Goal: Ask a question

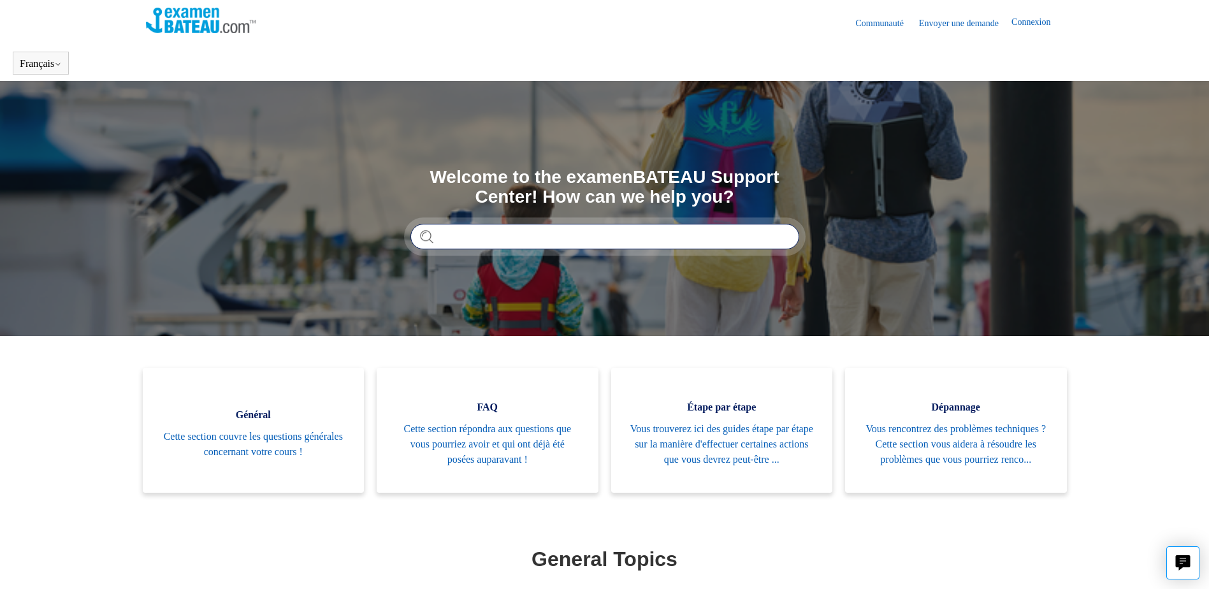
click at [504, 241] on input "Rechercher" at bounding box center [604, 236] width 389 height 25
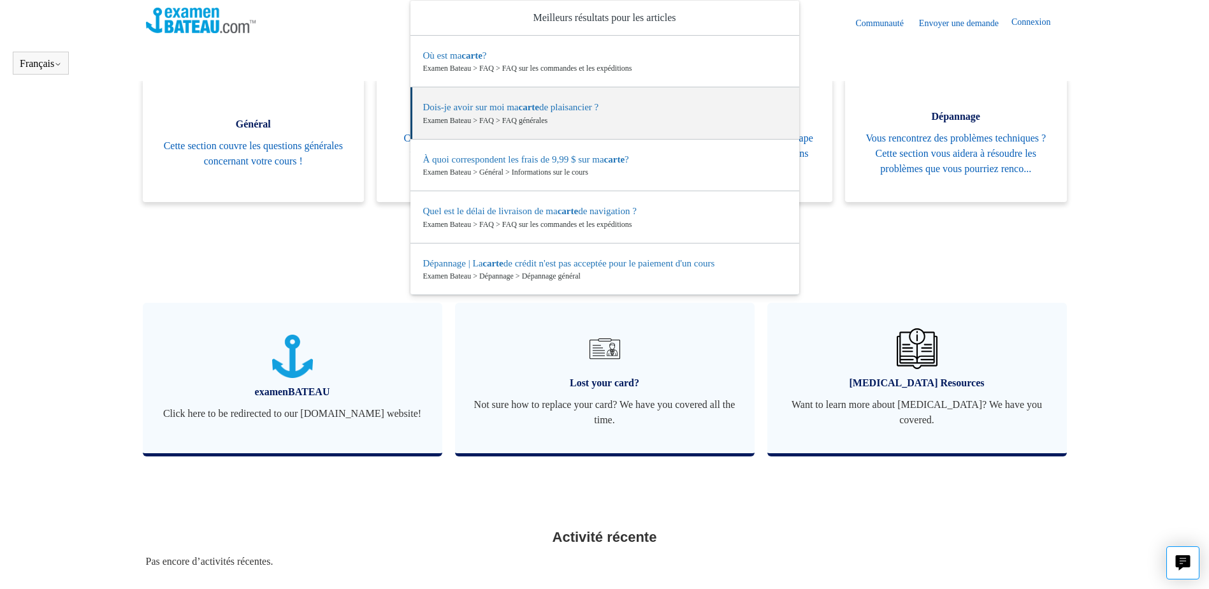
type input "**********"
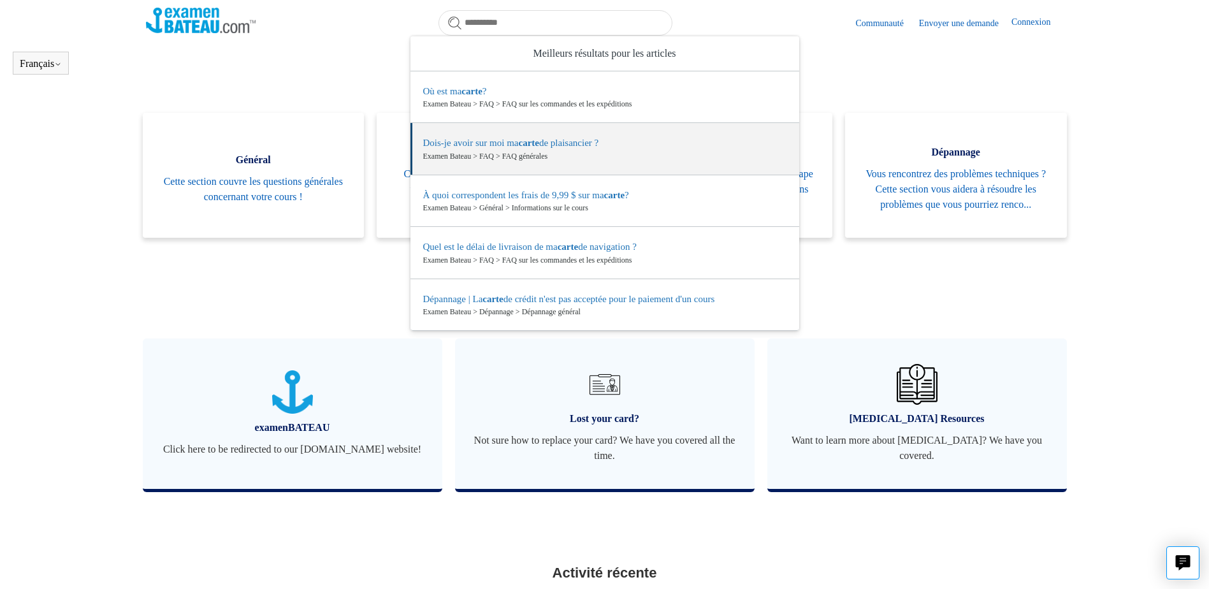
click at [315, 301] on section "Catégories Général Cette section couvre les questions générales concernant votr…" at bounding box center [605, 312] width 918 height 398
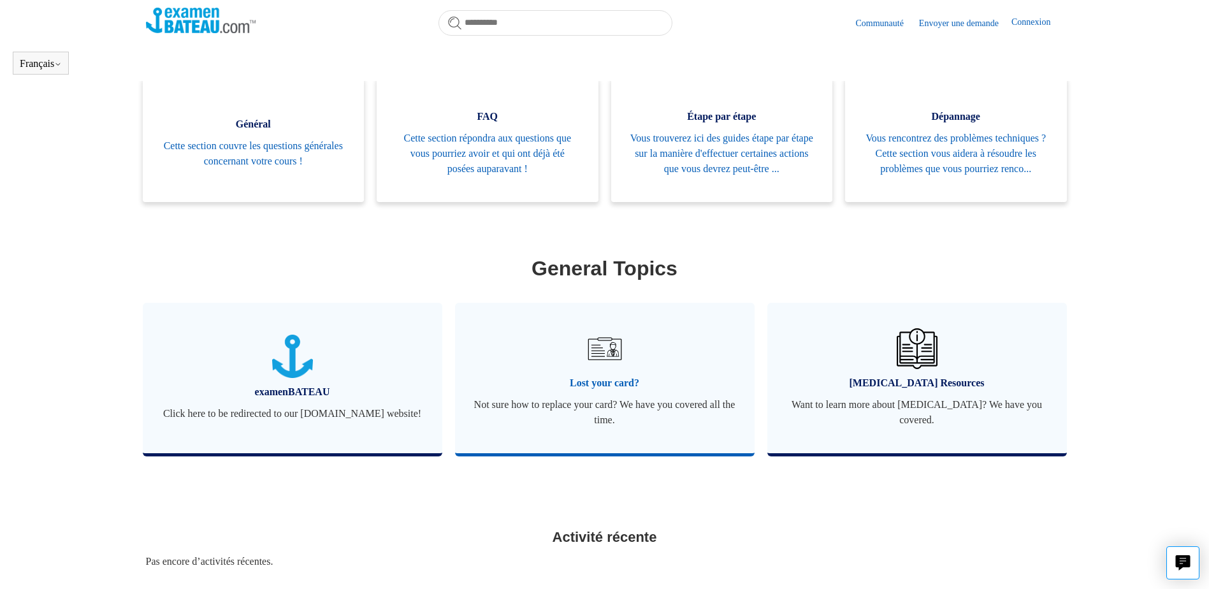
click at [608, 391] on span "Lost your card?" at bounding box center [604, 382] width 261 height 15
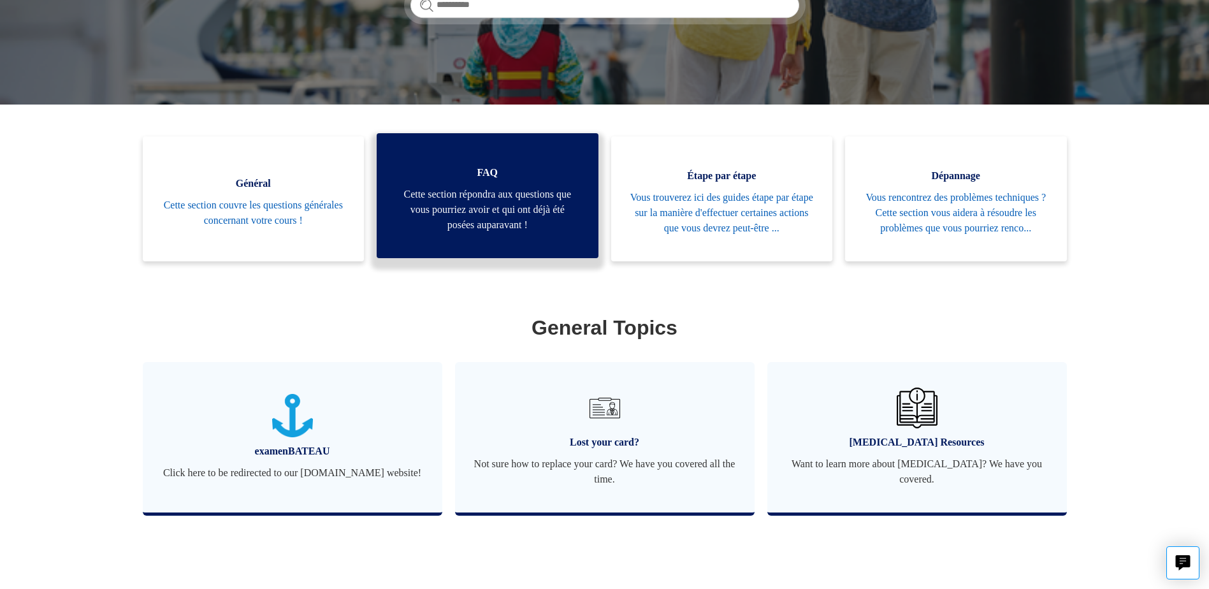
scroll to position [191, 0]
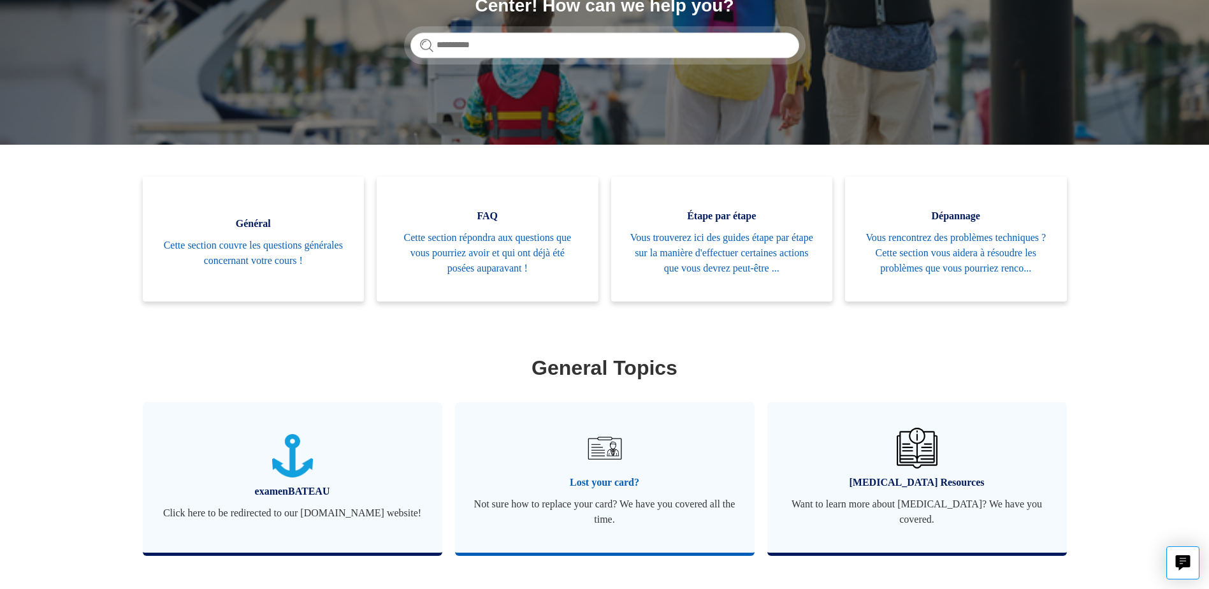
click at [607, 490] on span "Lost your card?" at bounding box center [604, 482] width 261 height 15
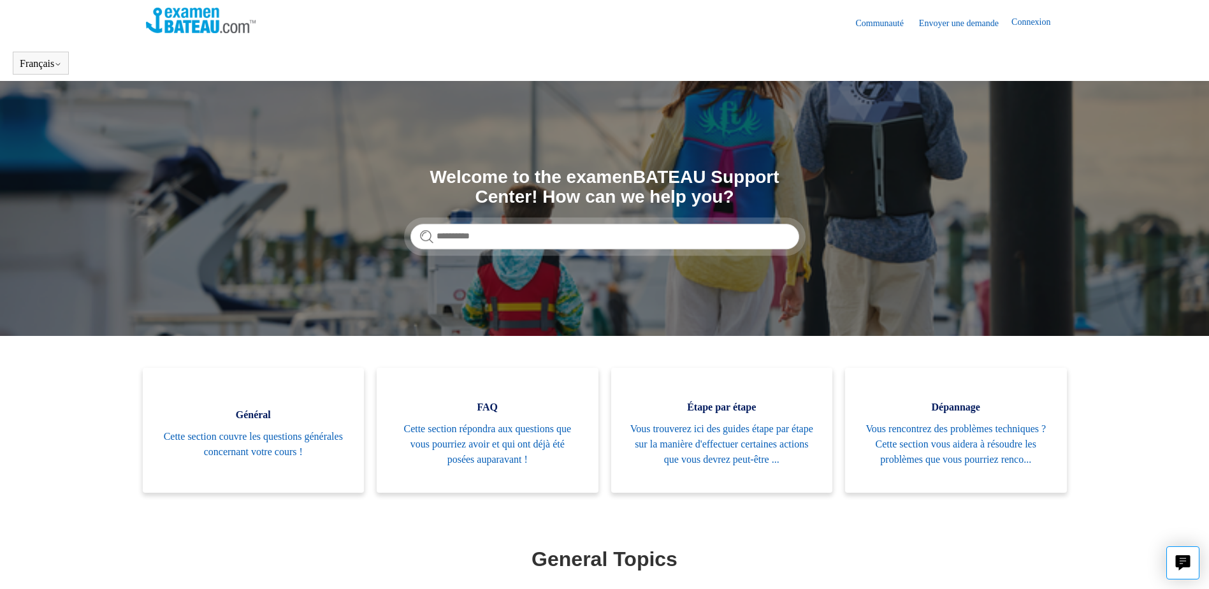
click at [954, 23] on link "Envoyer une demande" at bounding box center [965, 23] width 92 height 13
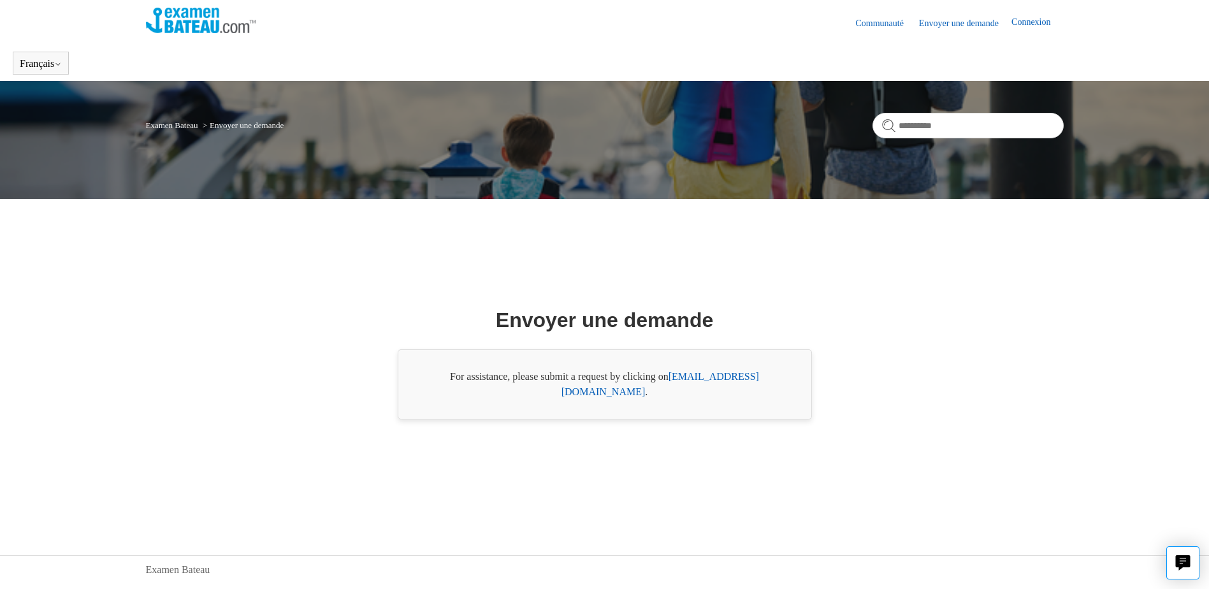
click at [875, 23] on link "Communauté" at bounding box center [885, 23] width 61 height 13
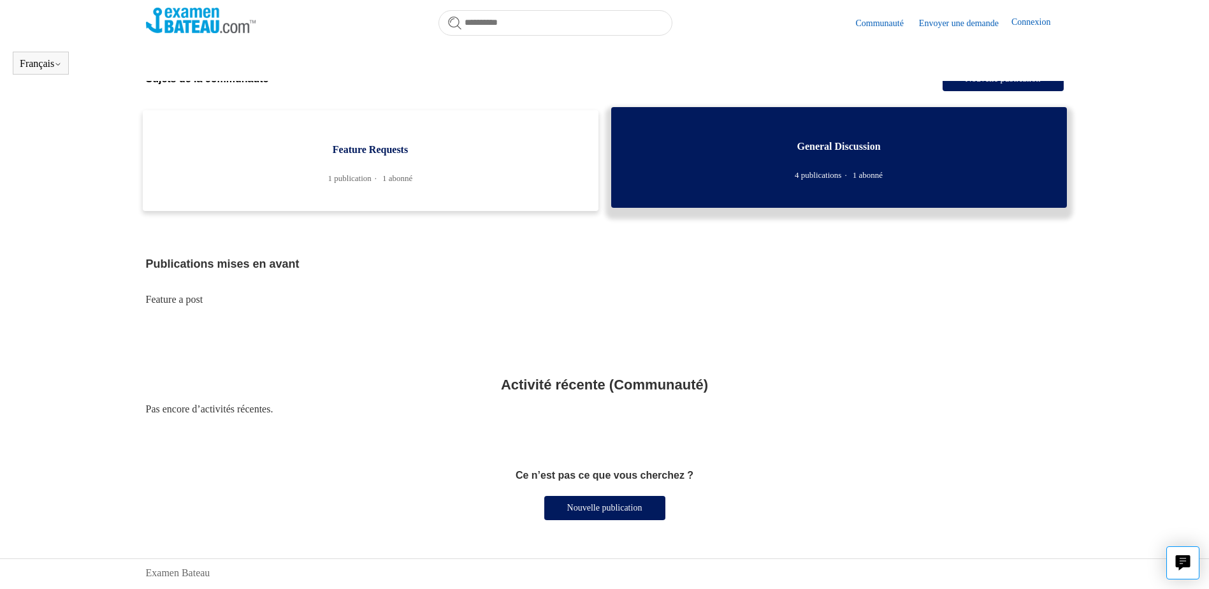
scroll to position [313, 0]
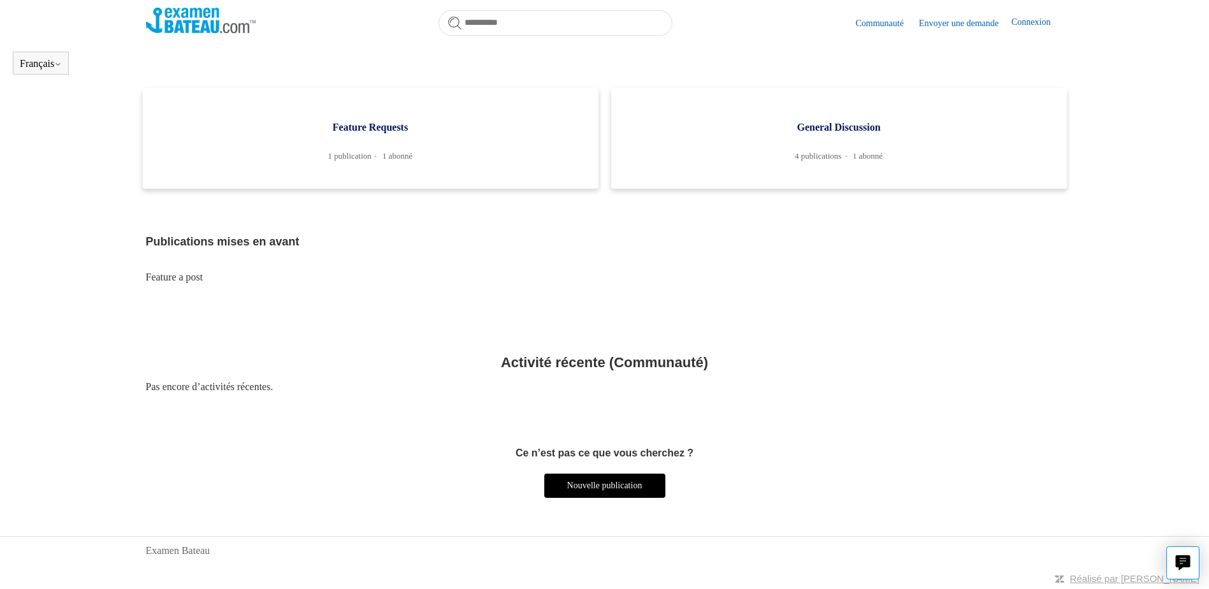
click at [612, 480] on link "Nouvelle publication" at bounding box center [604, 485] width 121 height 24
